Goal: Task Accomplishment & Management: Use online tool/utility

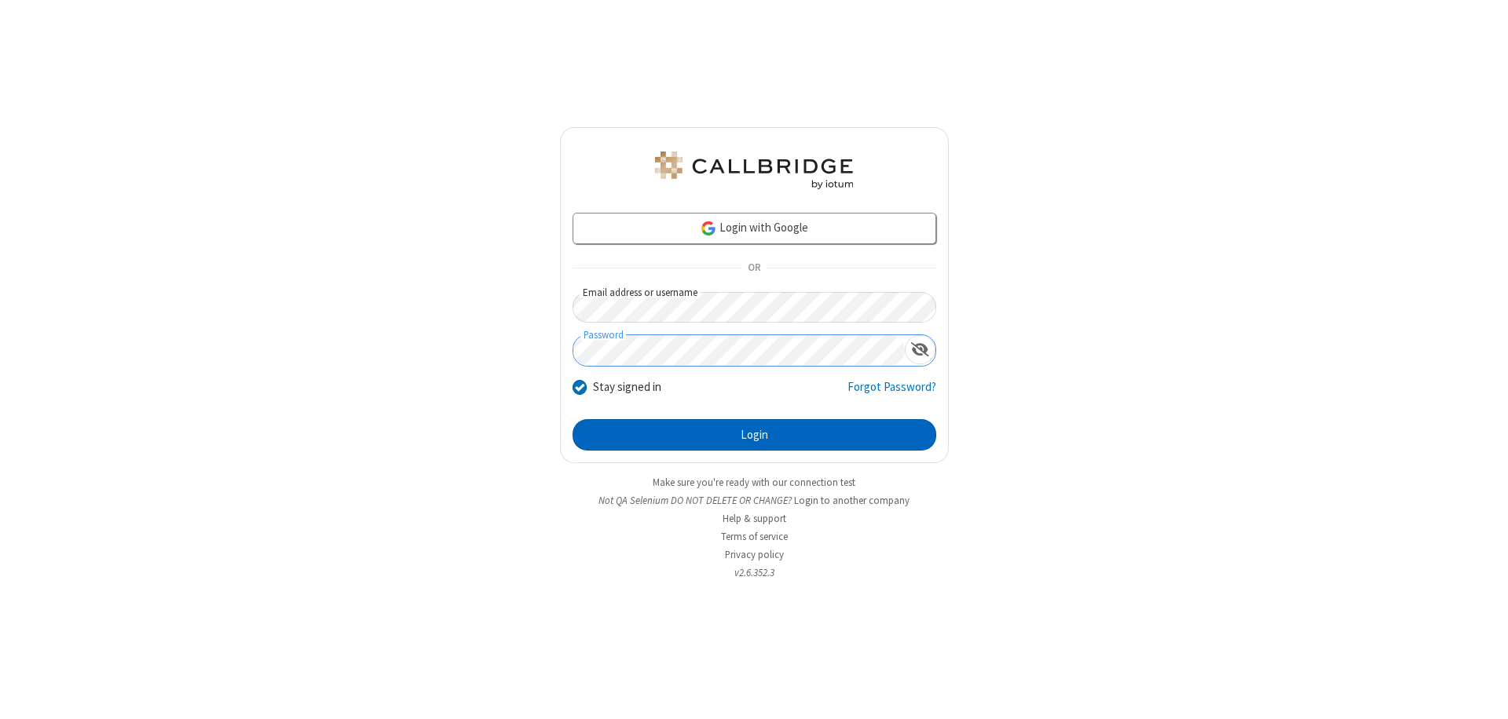
click at [754, 435] on button "Login" at bounding box center [754, 434] width 364 height 31
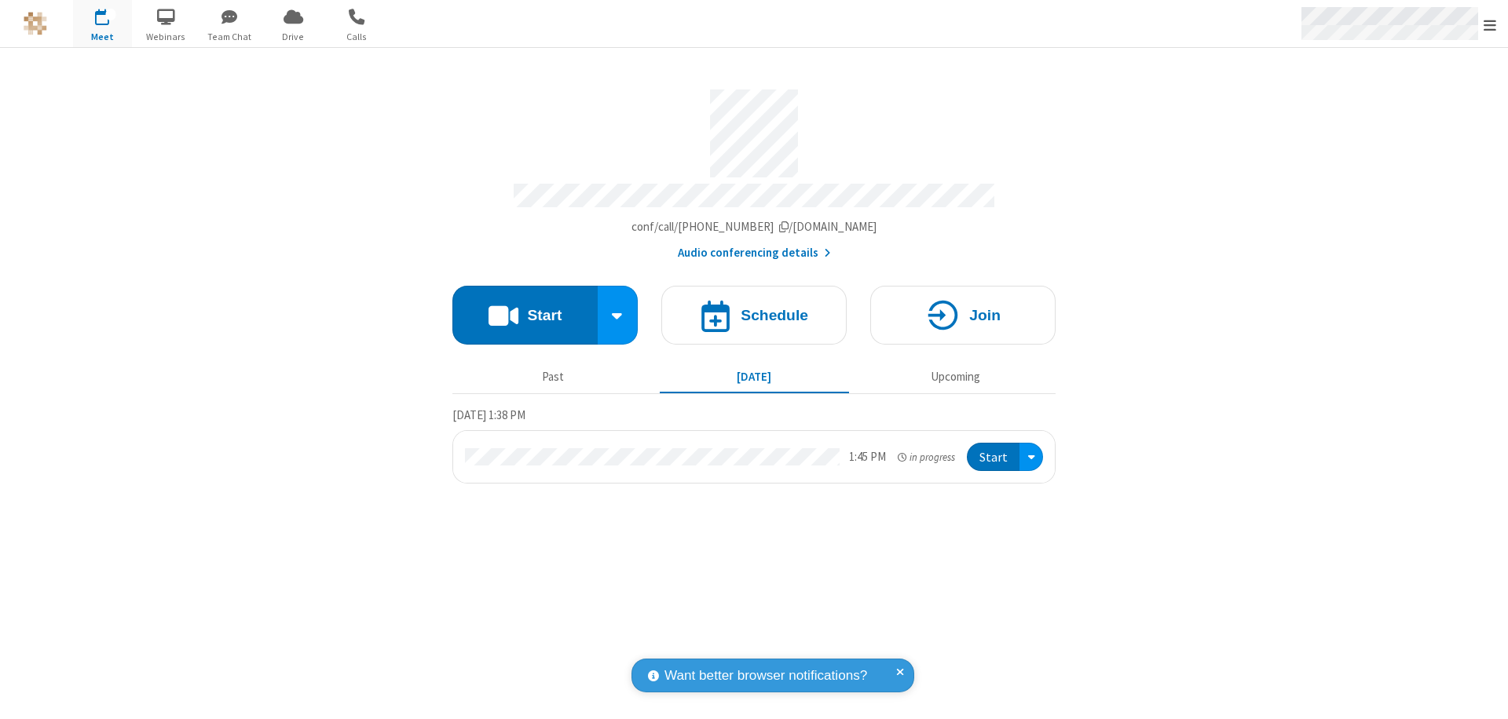
click at [1490, 24] on span "Open menu" at bounding box center [1489, 25] width 13 height 16
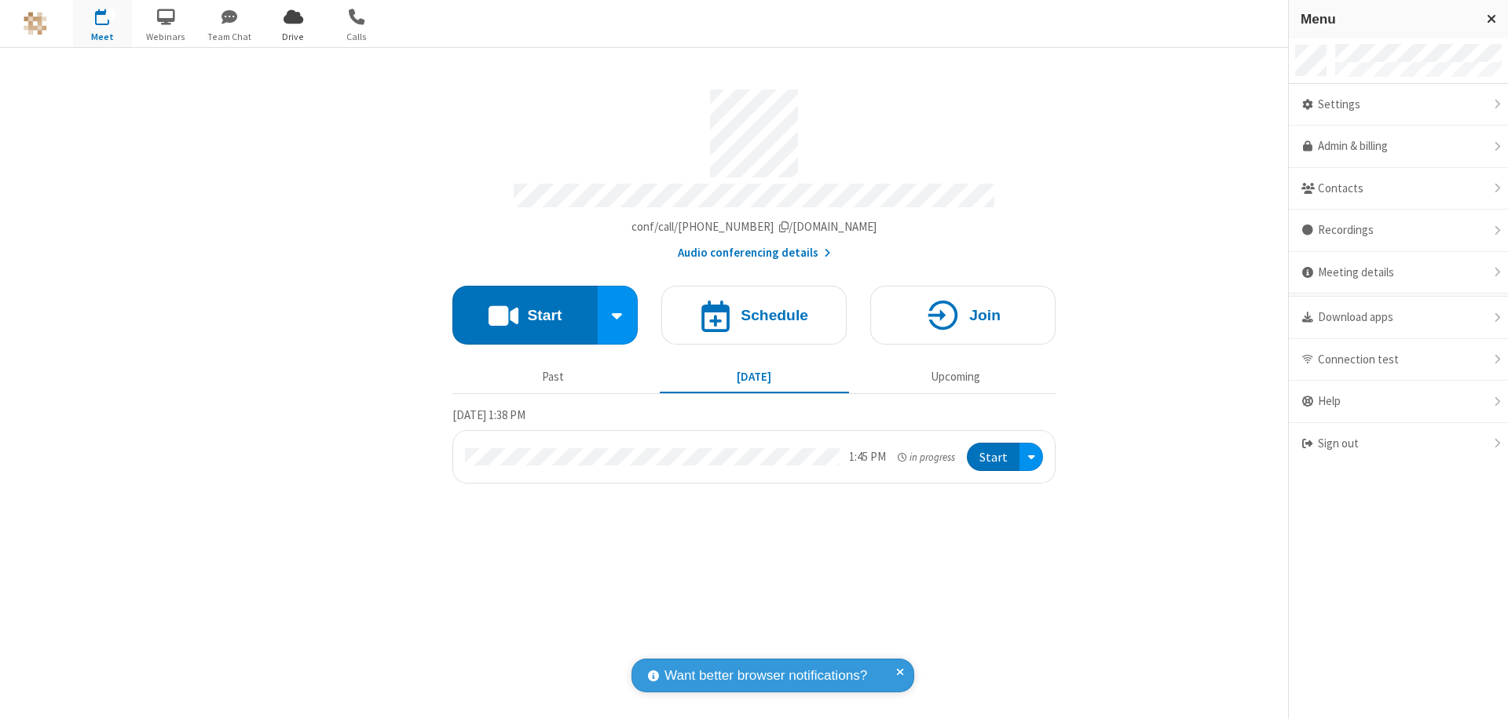
click at [293, 36] on span "Drive" at bounding box center [293, 37] width 59 height 14
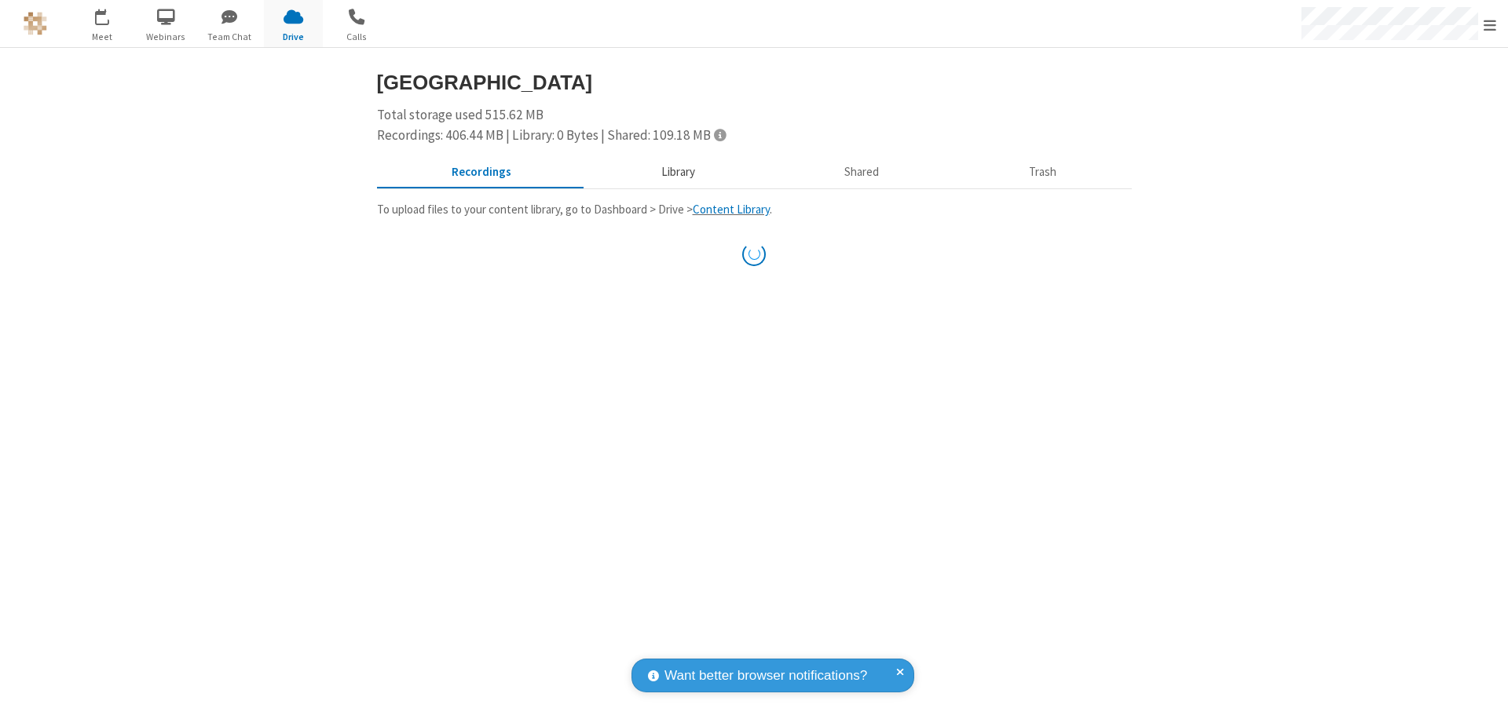
click at [675, 172] on button "Library" at bounding box center [678, 173] width 184 height 30
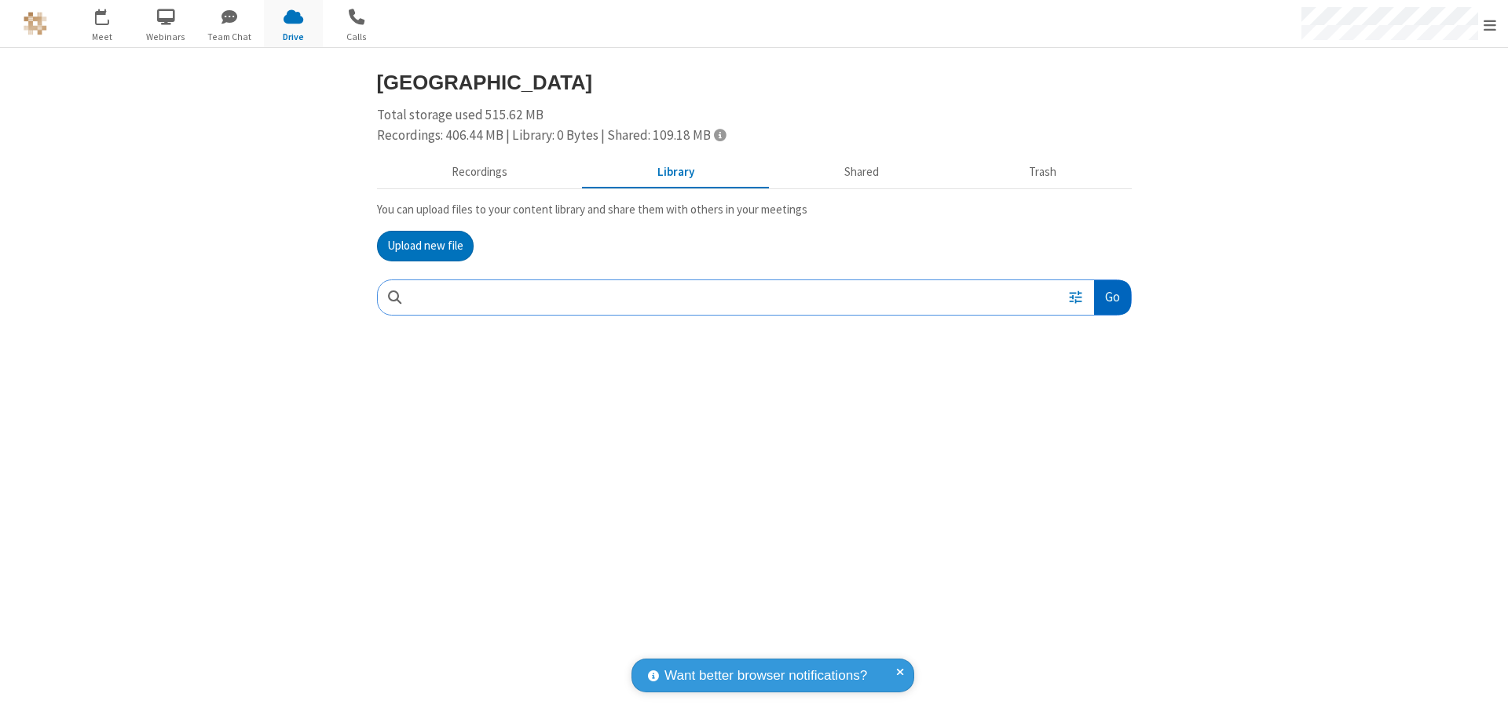
click at [1111, 297] on button "Go" at bounding box center [1112, 297] width 36 height 35
click at [425, 246] on button "Upload new file" at bounding box center [425, 246] width 97 height 31
